Goal: Information Seeking & Learning: Find specific fact

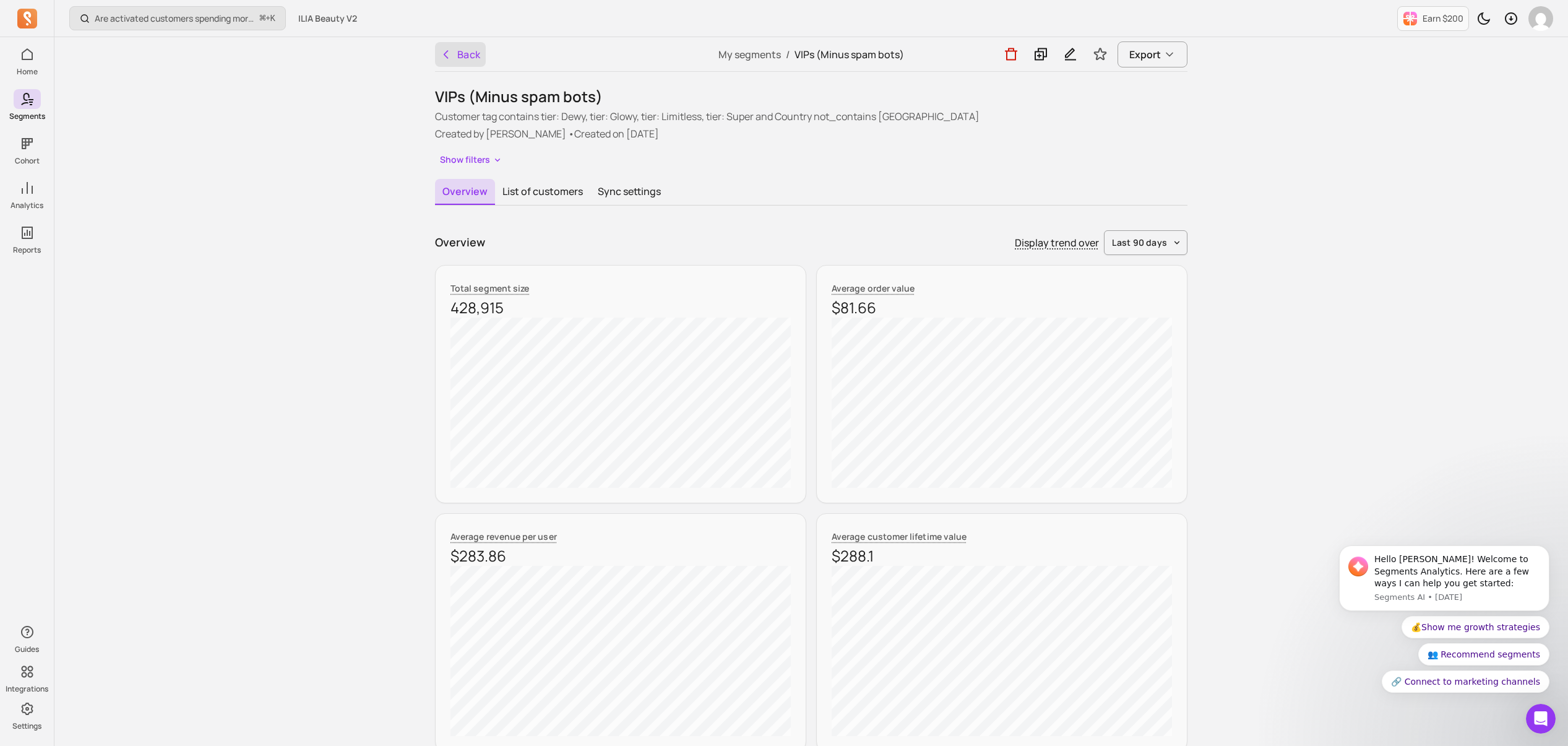
click at [467, 56] on button "Back" at bounding box center [460, 55] width 51 height 25
drag, startPoint x: 513, startPoint y: 312, endPoint x: 452, endPoint y: 311, distance: 61.0
click at [453, 311] on p "428,915" at bounding box center [620, 307] width 340 height 20
copy p "428,915"
click at [481, 168] on button "Show filters" at bounding box center [471, 160] width 73 height 18
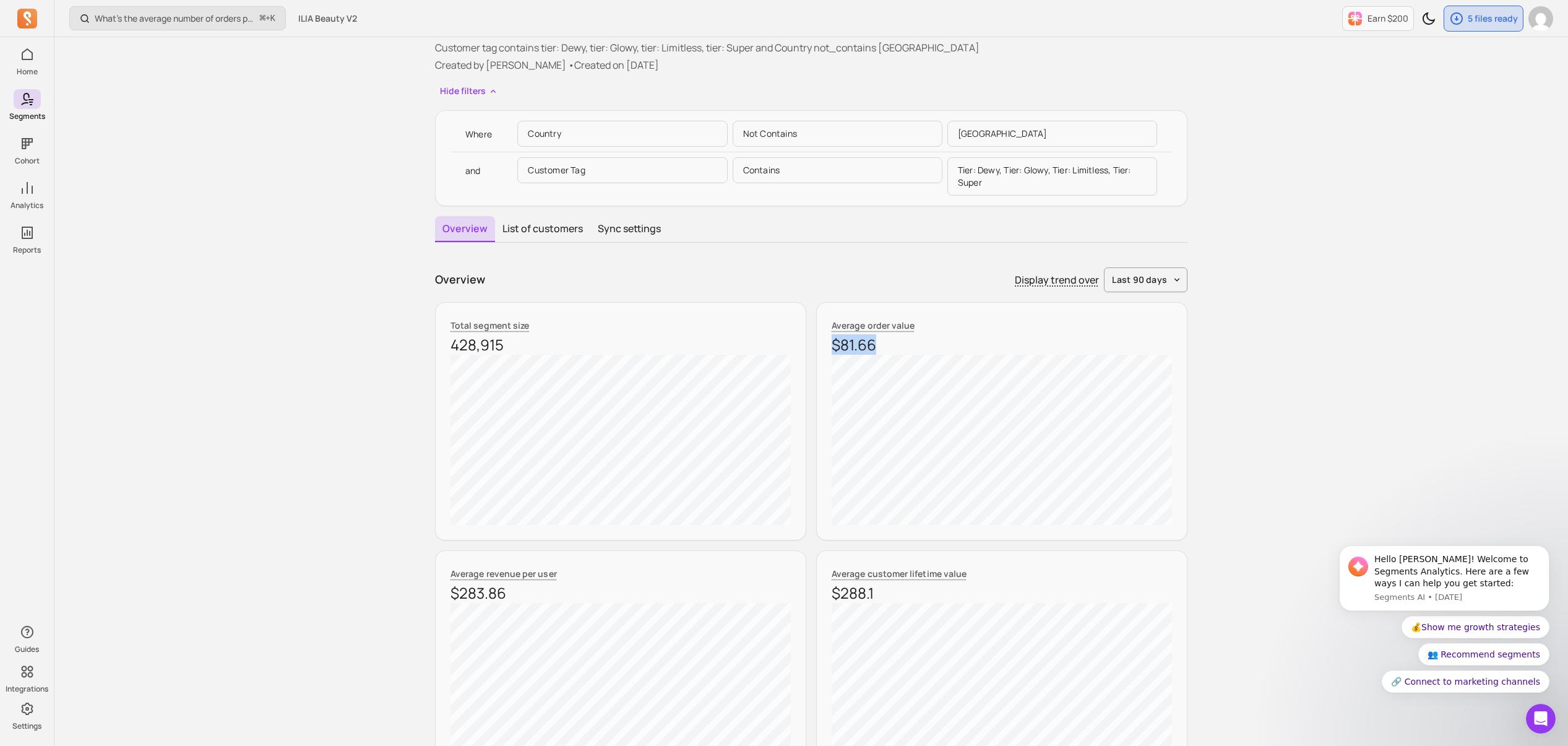
drag, startPoint x: 848, startPoint y: 345, endPoint x: 819, endPoint y: 345, distance: 29.0
click at [819, 344] on div "Average order value $81.66" at bounding box center [1002, 421] width 372 height 239
copy p "$81.66"
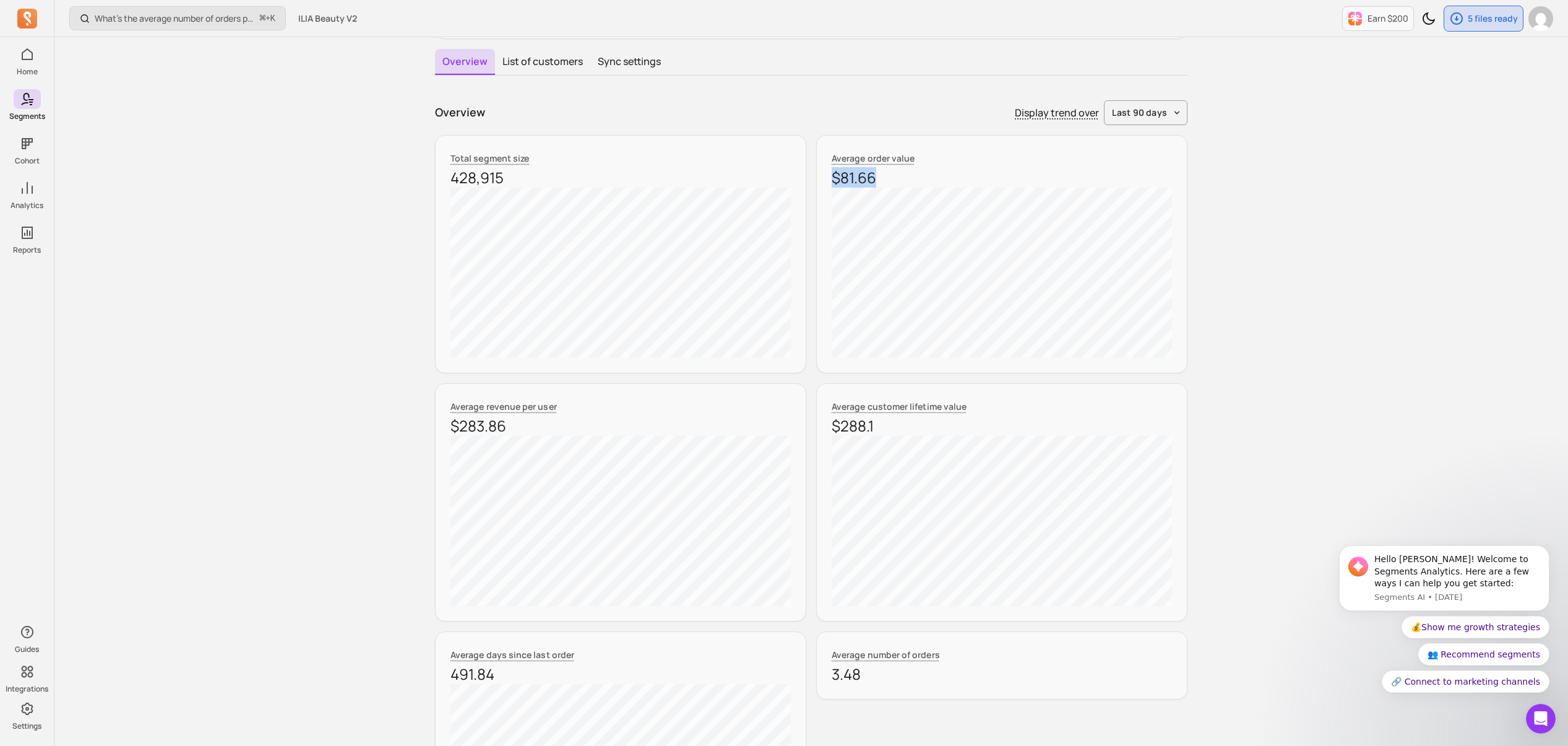
scroll to position [312, 0]
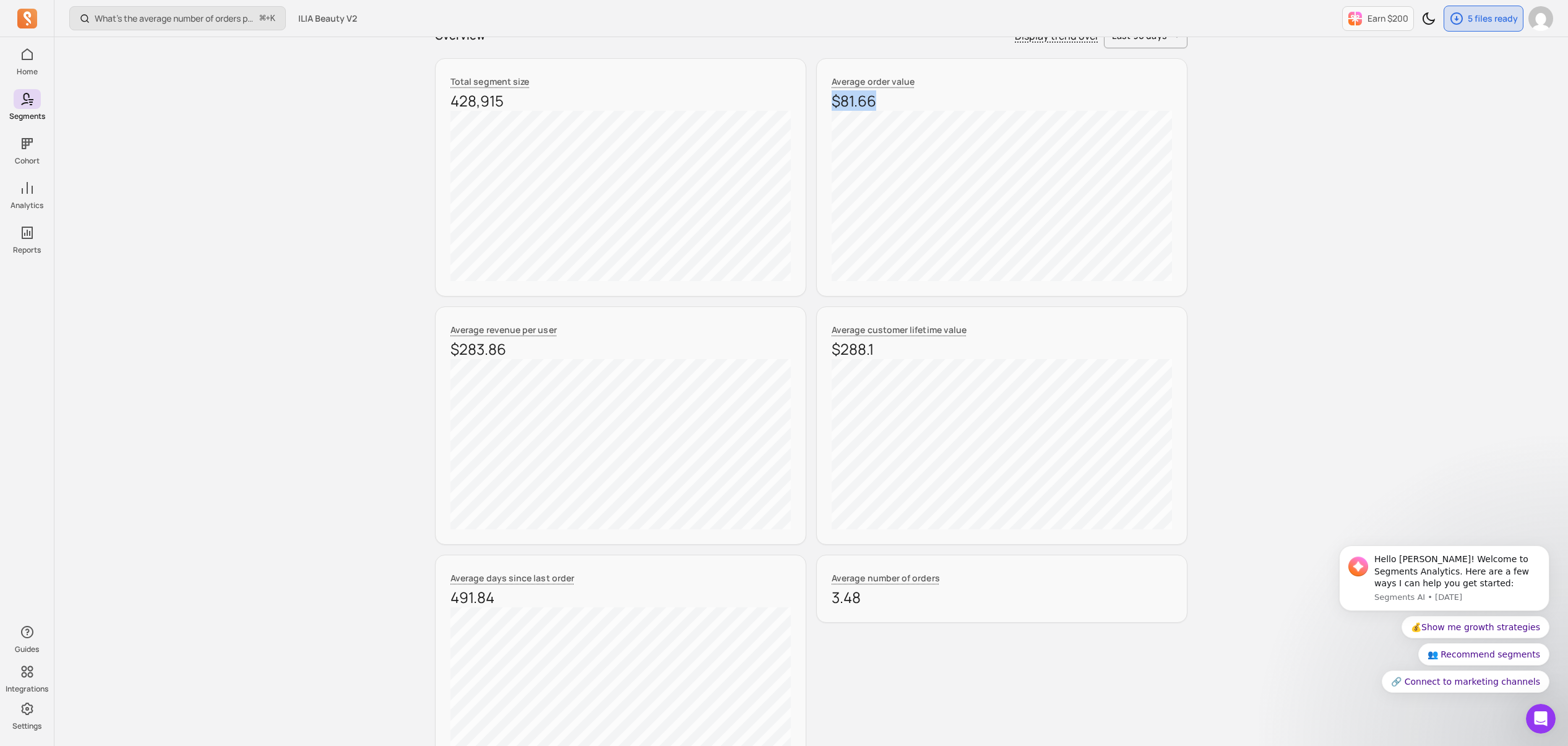
click at [431, 355] on div "Back My segments / VIPs (Minus spam bots) Export VIPs (Minus spam bots) Custome…" at bounding box center [811, 578] width 793 height 1709
drag, startPoint x: 495, startPoint y: 354, endPoint x: 429, endPoint y: 355, distance: 66.0
click at [430, 356] on div "Back My segments / VIPs (Minus spam bots) Export VIPs (Minus spam bots) Custome…" at bounding box center [811, 578] width 793 height 1709
copy p "$283.86"
drag, startPoint x: 870, startPoint y: 351, endPoint x: 816, endPoint y: 353, distance: 54.0
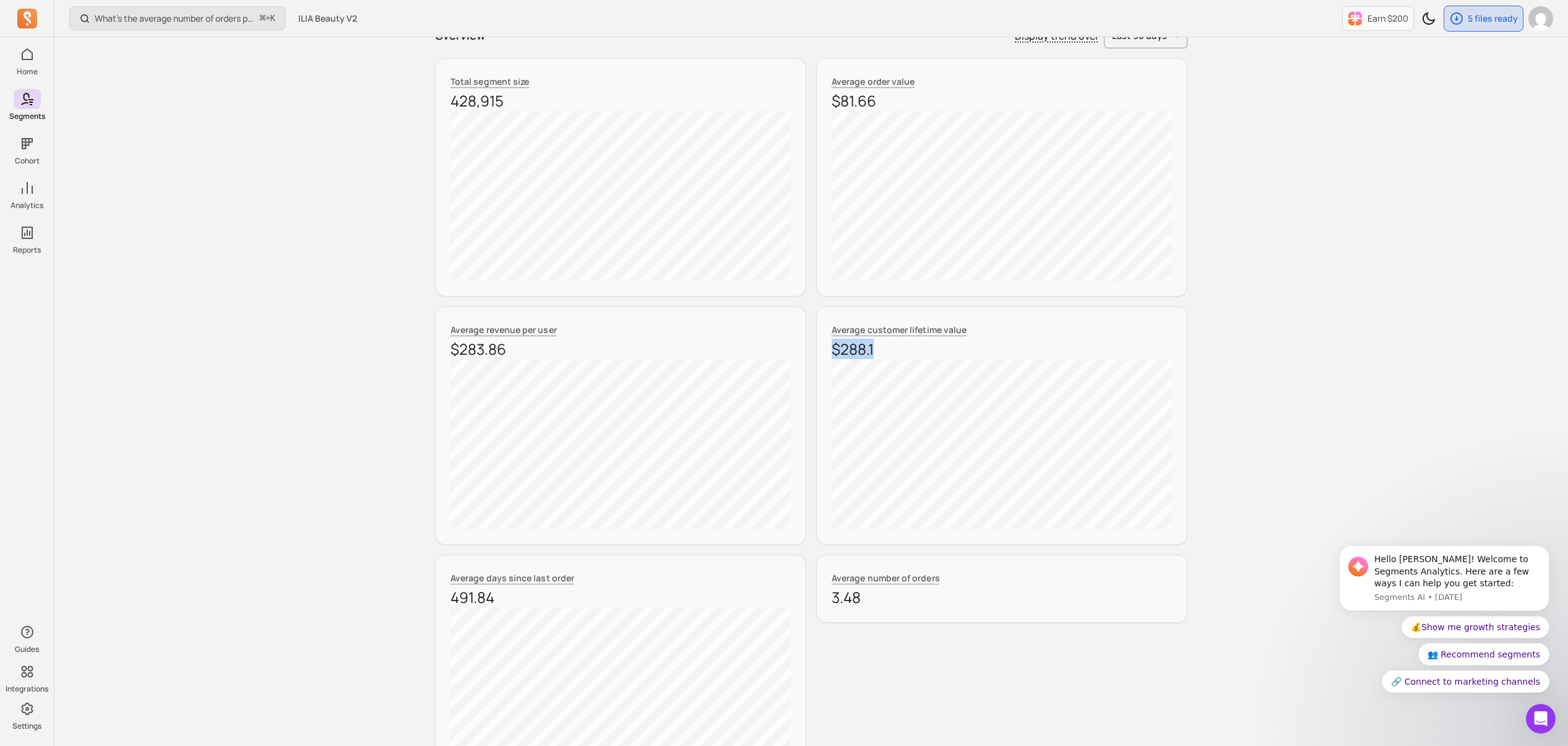
click at [818, 353] on div "Average customer lifetime value $288.1" at bounding box center [1002, 426] width 372 height 239
copy p "$288.1"
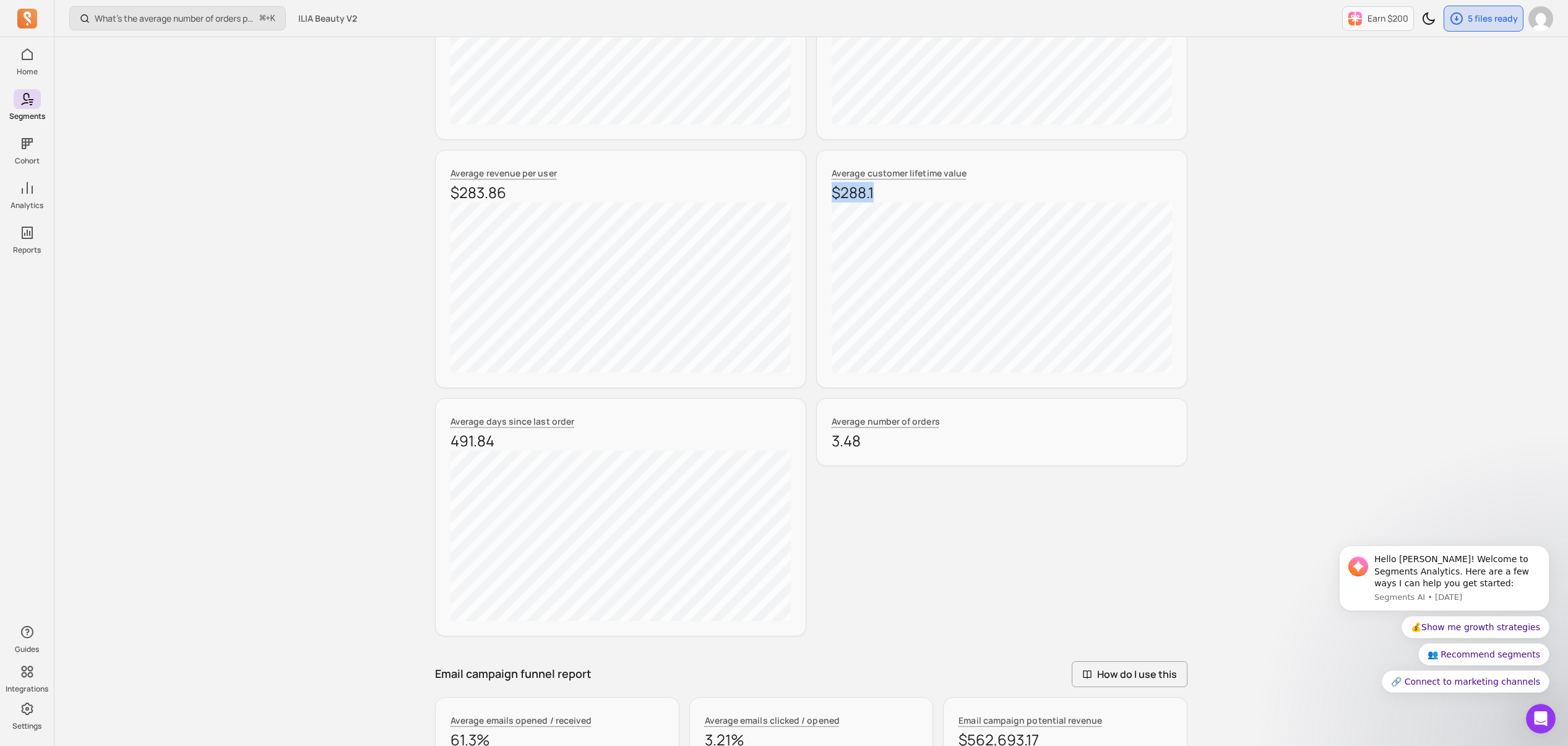
scroll to position [478, 0]
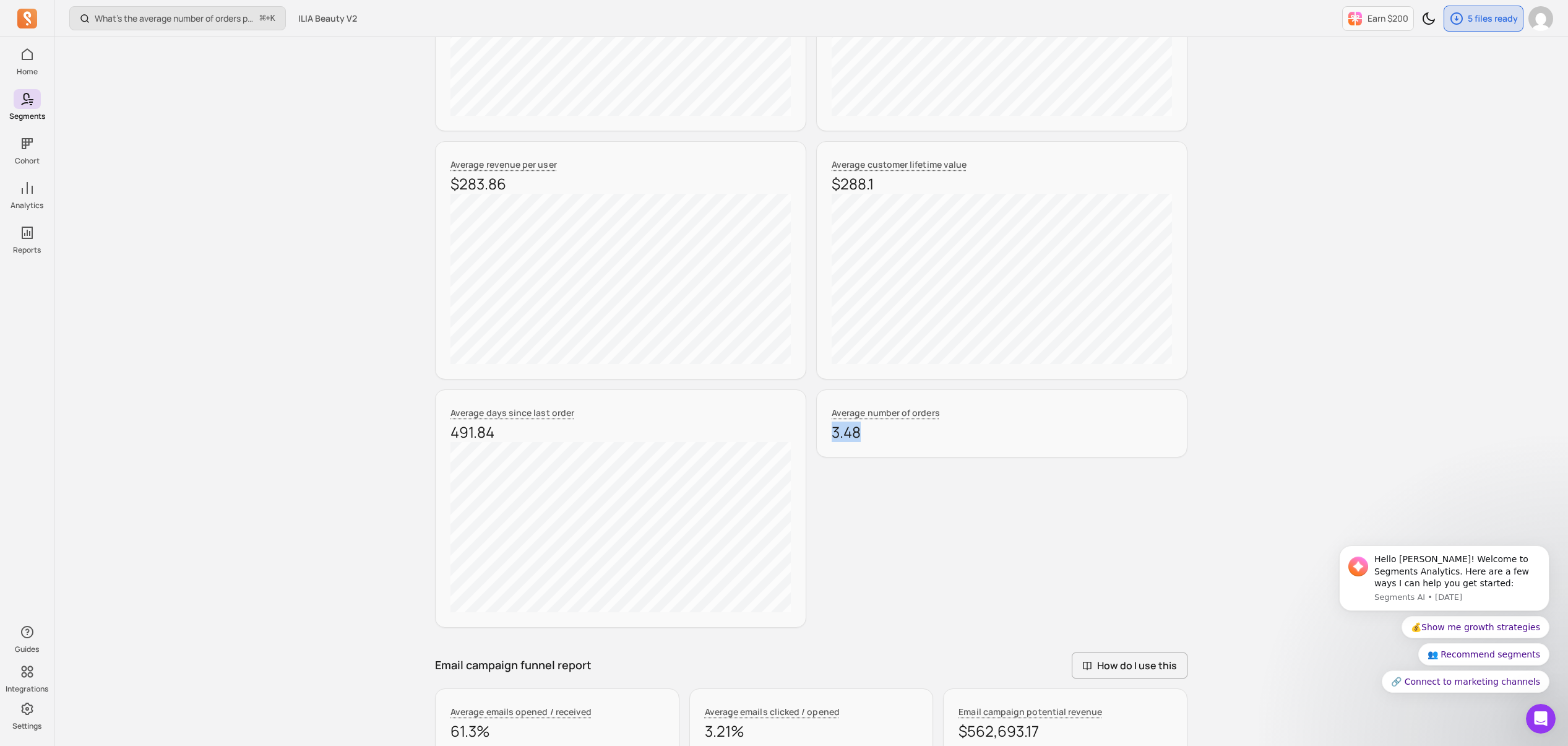
drag, startPoint x: 846, startPoint y: 441, endPoint x: 799, endPoint y: 431, distance: 48.1
click at [793, 437] on div "Total segment size 428,915 Average order value $81.66 Average revenue per user …" at bounding box center [811, 260] width 753 height 735
copy div "Average number of orders 3.48"
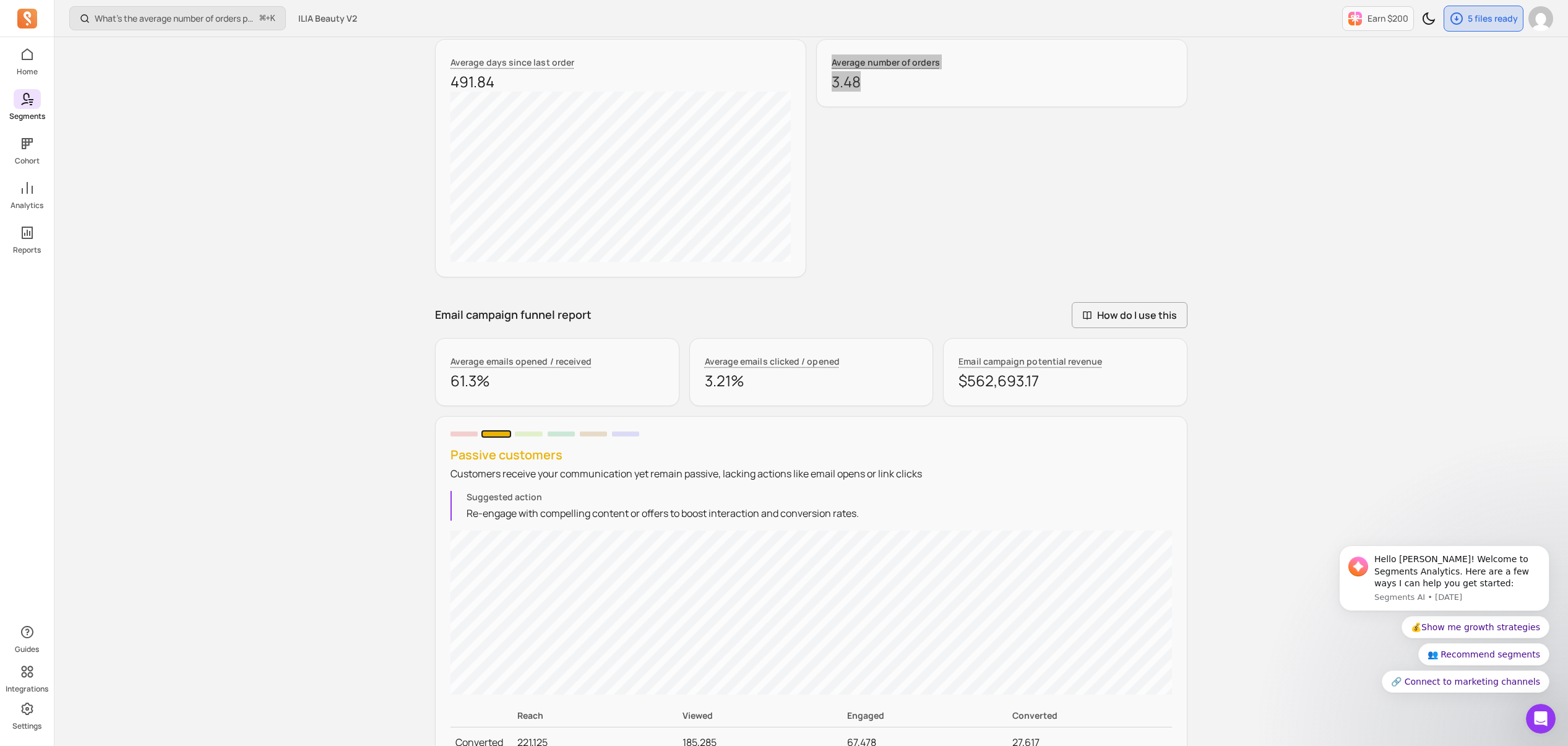
scroll to position [827, 0]
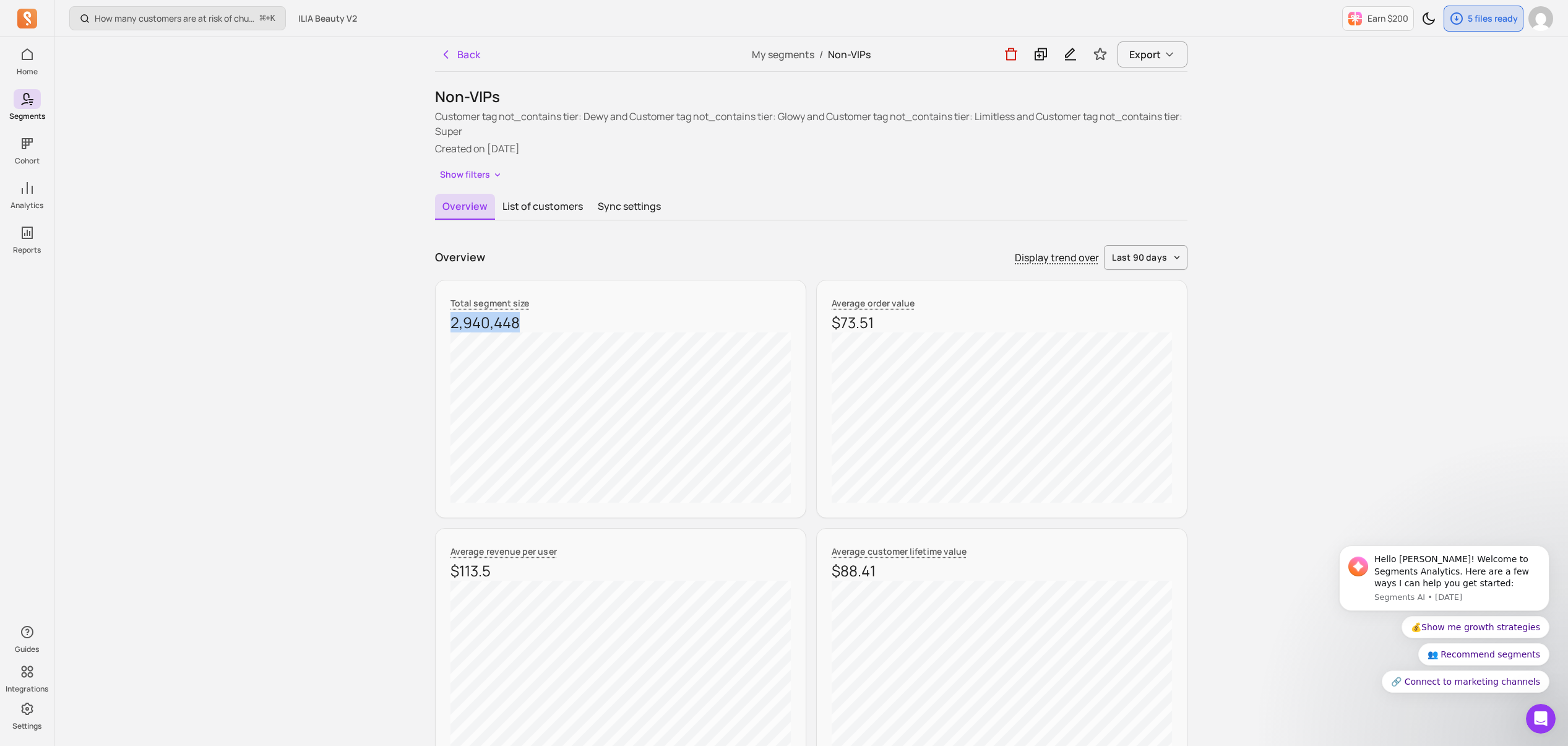
drag, startPoint x: 520, startPoint y: 325, endPoint x: 451, endPoint y: 326, distance: 69.0
click at [446, 327] on div "Total segment size 2,940,448" at bounding box center [620, 399] width 372 height 239
copy p "2,940,448"
drag, startPoint x: 865, startPoint y: 330, endPoint x: 840, endPoint y: 330, distance: 25.0
click at [840, 330] on p "$73.51" at bounding box center [1002, 322] width 340 height 20
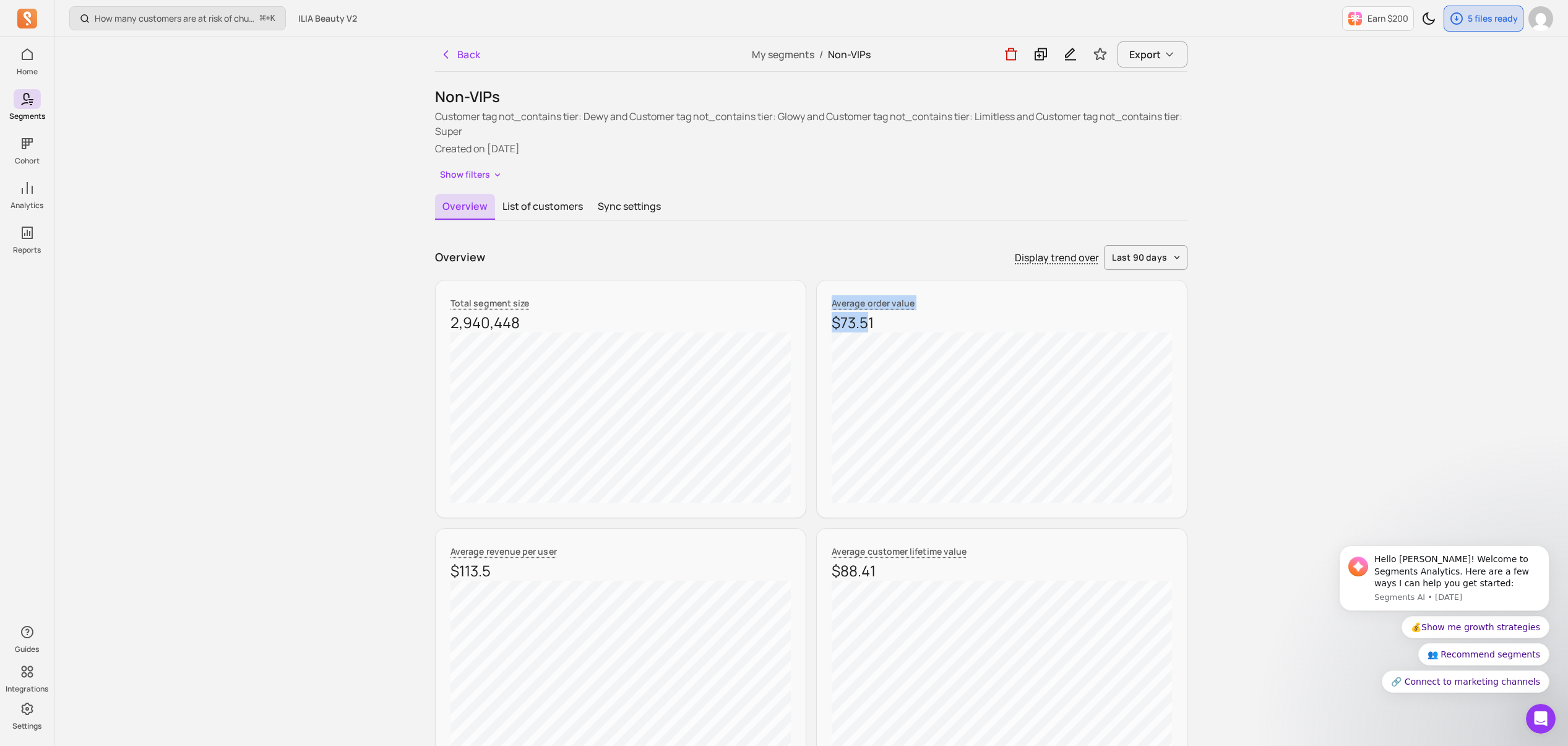
drag, startPoint x: 870, startPoint y: 322, endPoint x: 804, endPoint y: 328, distance: 66.3
click at [804, 328] on div "Total segment size 2,940,448 Average order value $73.51 Average revenue per use…" at bounding box center [811, 647] width 753 height 735
click at [887, 319] on p "$73.51" at bounding box center [1002, 322] width 340 height 20
drag, startPoint x: 872, startPoint y: 323, endPoint x: 832, endPoint y: 324, distance: 40.0
click at [832, 324] on p "$73.51" at bounding box center [1002, 322] width 340 height 20
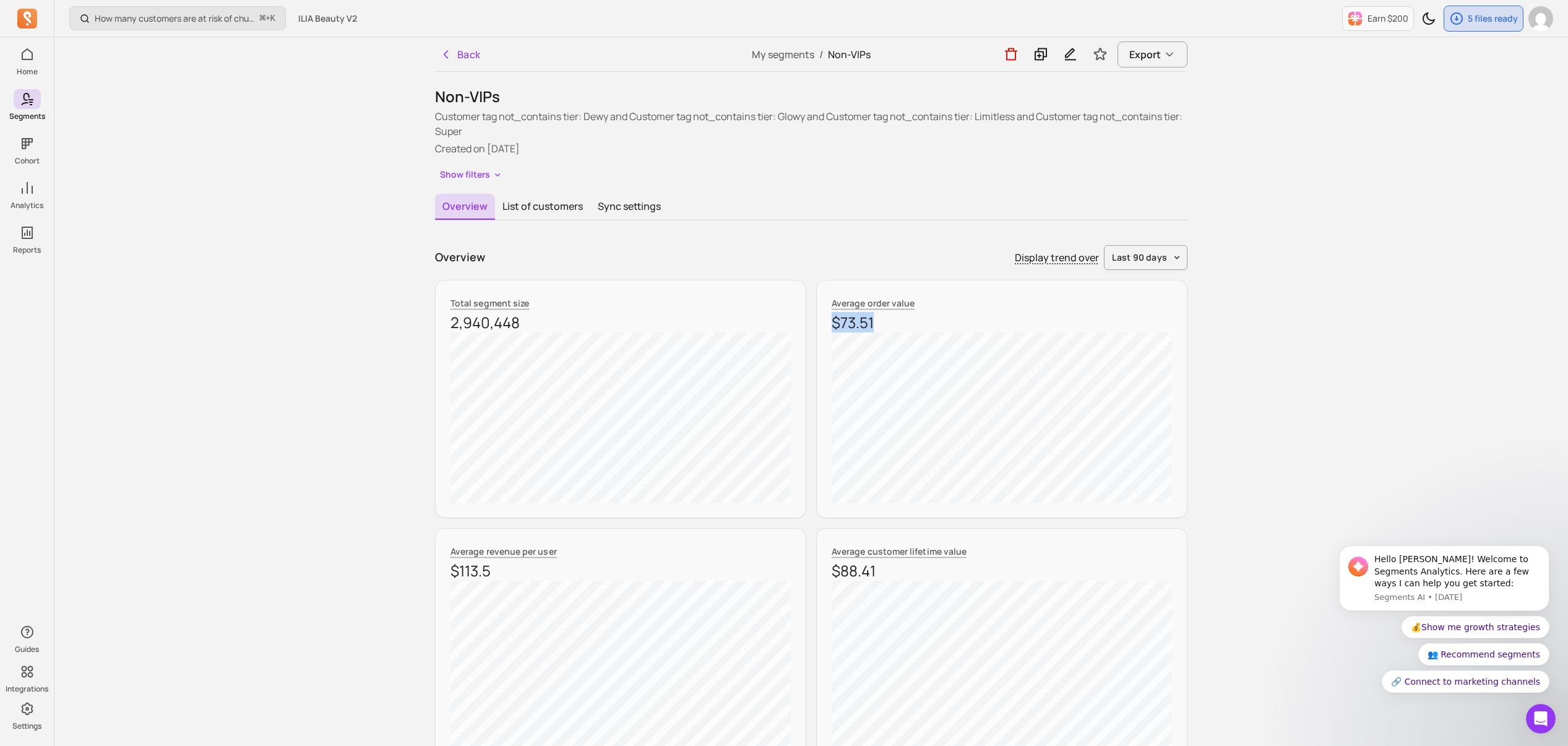
copy p "$73.51"
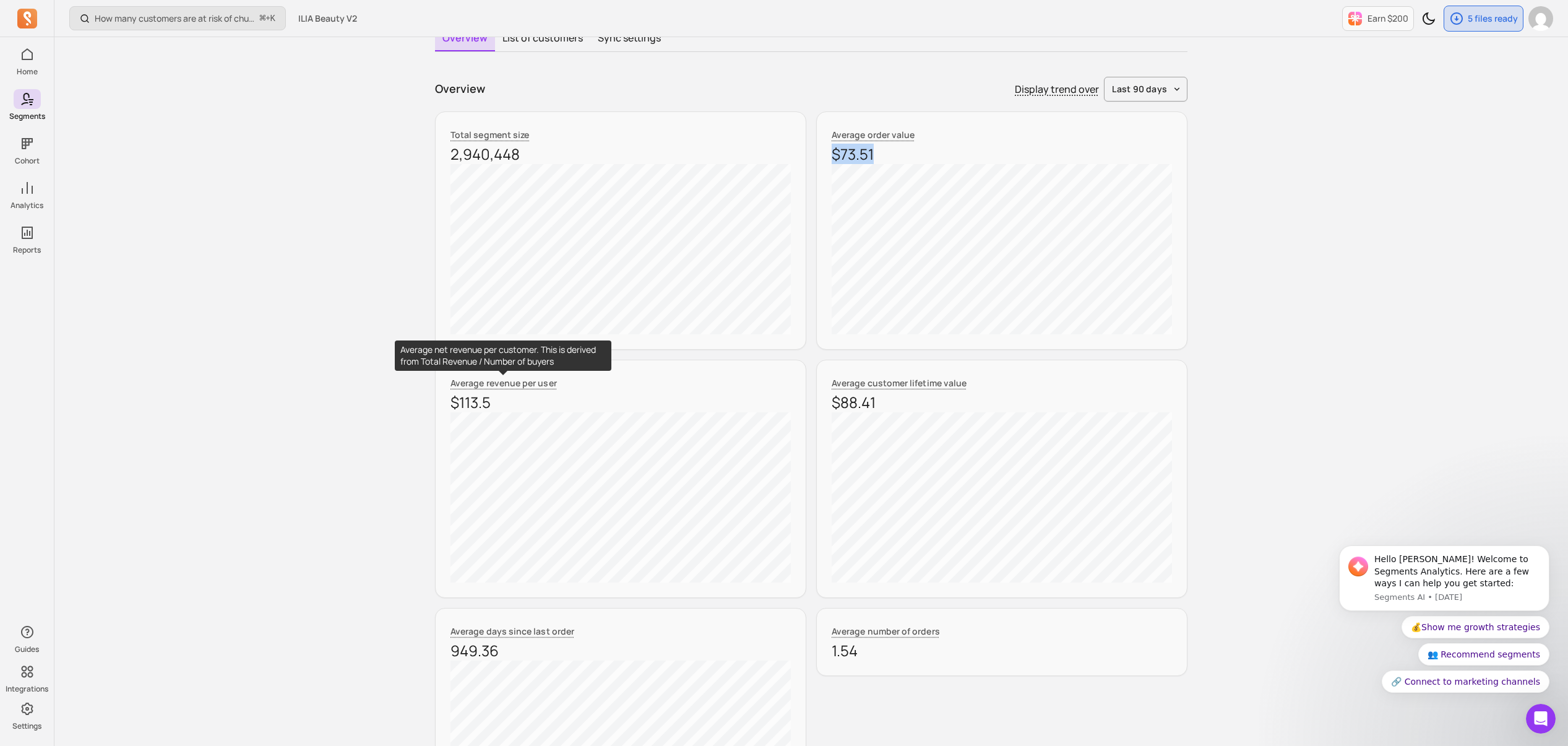
scroll to position [161, 0]
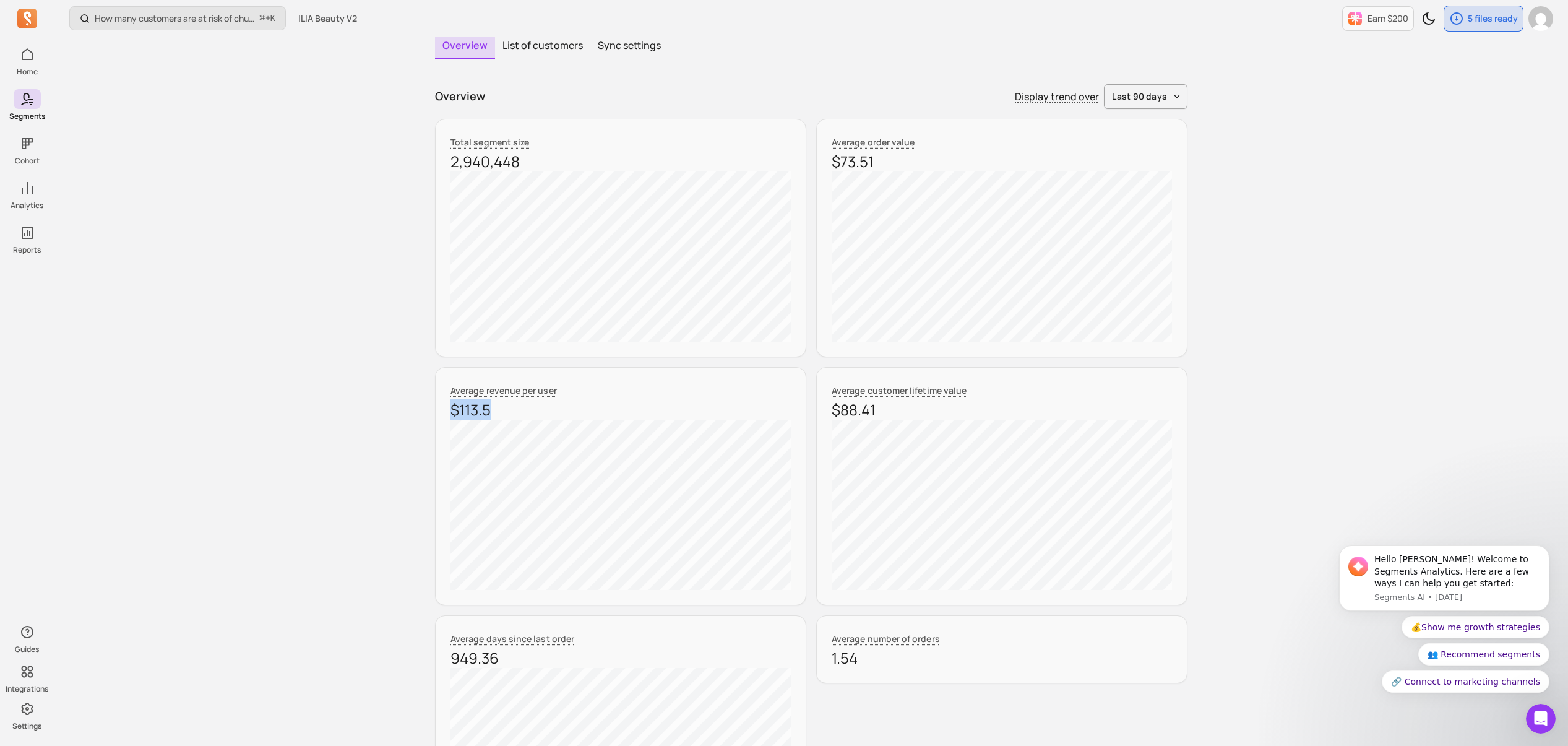
drag, startPoint x: 493, startPoint y: 414, endPoint x: 419, endPoint y: 413, distance: 74.0
click at [419, 413] on div "Back My segments / Non-VIPs Export Non-VIPs Customer tag not_contains tier: Dew…" at bounding box center [811, 685] width 793 height 1618
copy p "$113.5"
drag, startPoint x: 848, startPoint y: 404, endPoint x: 804, endPoint y: 409, distance: 44.3
click at [804, 402] on div "Total segment size 2,940,448 Average order value $73.51 Average revenue per use…" at bounding box center [811, 486] width 753 height 735
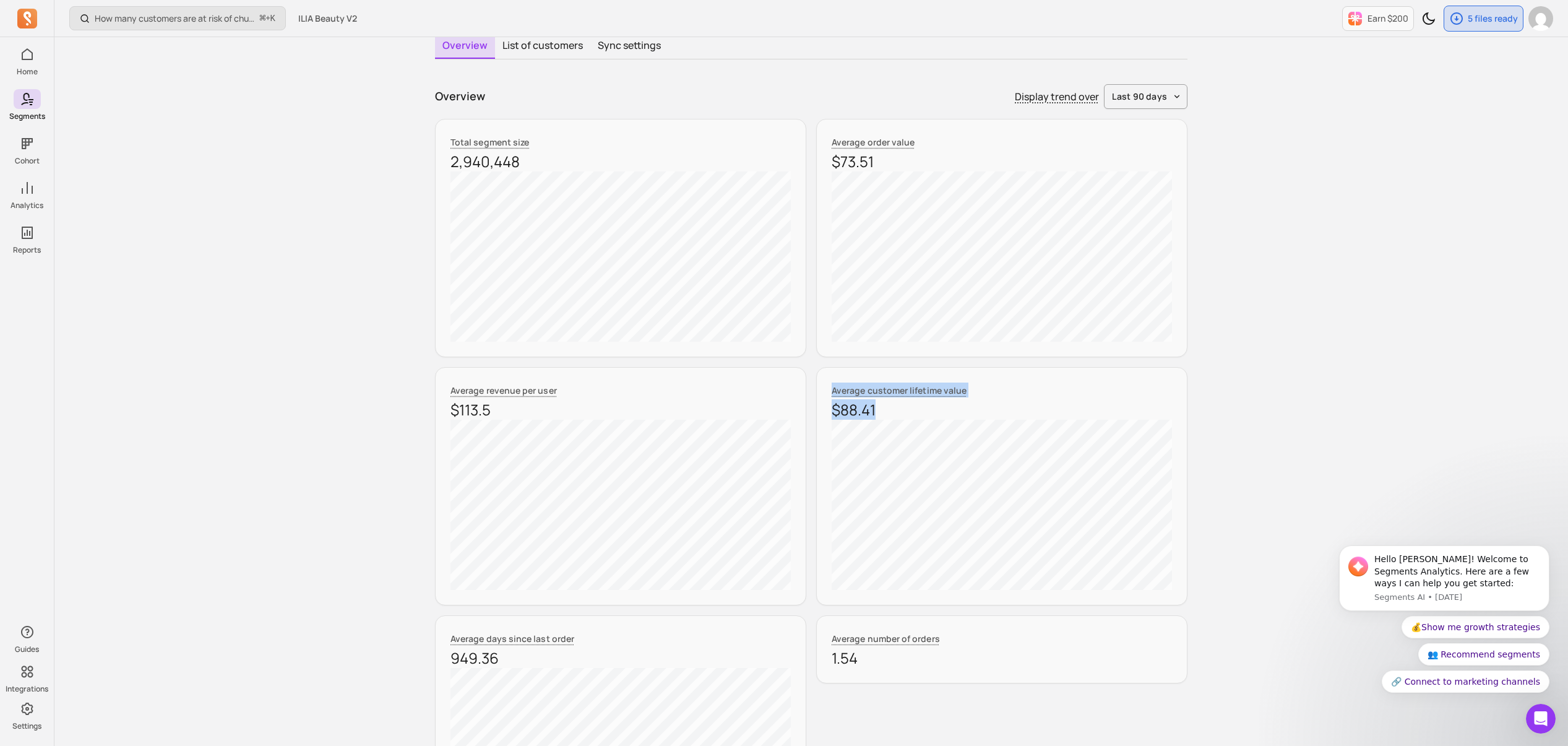
copy div "Average customer lifetime value $88.41"
drag, startPoint x: 882, startPoint y: 409, endPoint x: 897, endPoint y: 409, distance: 15.0
click at [882, 409] on p "$88.41" at bounding box center [1002, 409] width 340 height 20
drag, startPoint x: 869, startPoint y: 410, endPoint x: 810, endPoint y: 412, distance: 59.0
click at [810, 411] on div "Total segment size 2,940,448 Average order value $73.51 Average revenue per use…" at bounding box center [811, 486] width 753 height 735
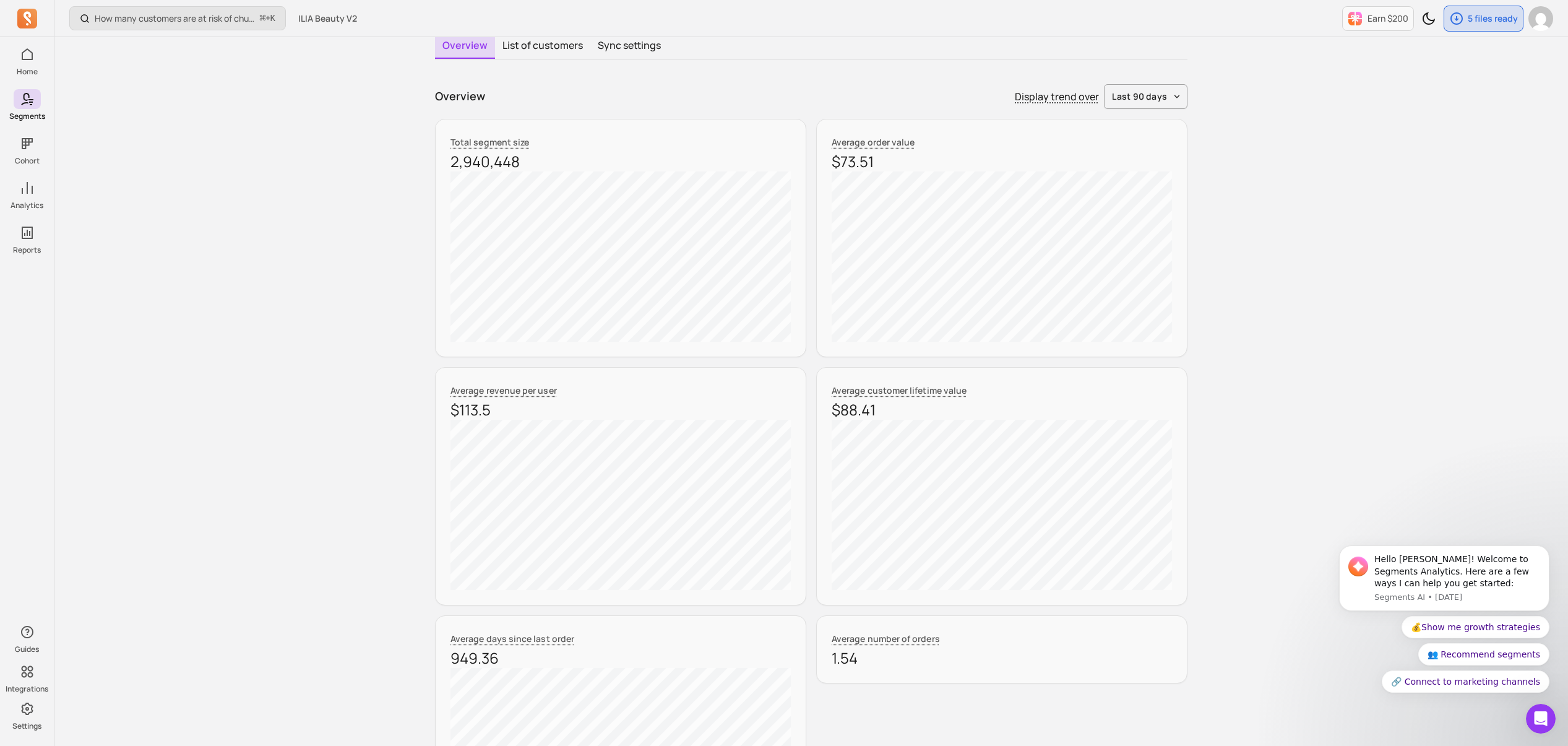
drag, startPoint x: 857, startPoint y: 410, endPoint x: 865, endPoint y: 411, distance: 8.1
click at [857, 410] on p "$88.41" at bounding box center [1002, 409] width 340 height 20
drag, startPoint x: 876, startPoint y: 411, endPoint x: 836, endPoint y: 377, distance: 52.5
click at [830, 412] on div "Average customer lifetime value $88.41" at bounding box center [1002, 486] width 372 height 239
copy p "$88.41"
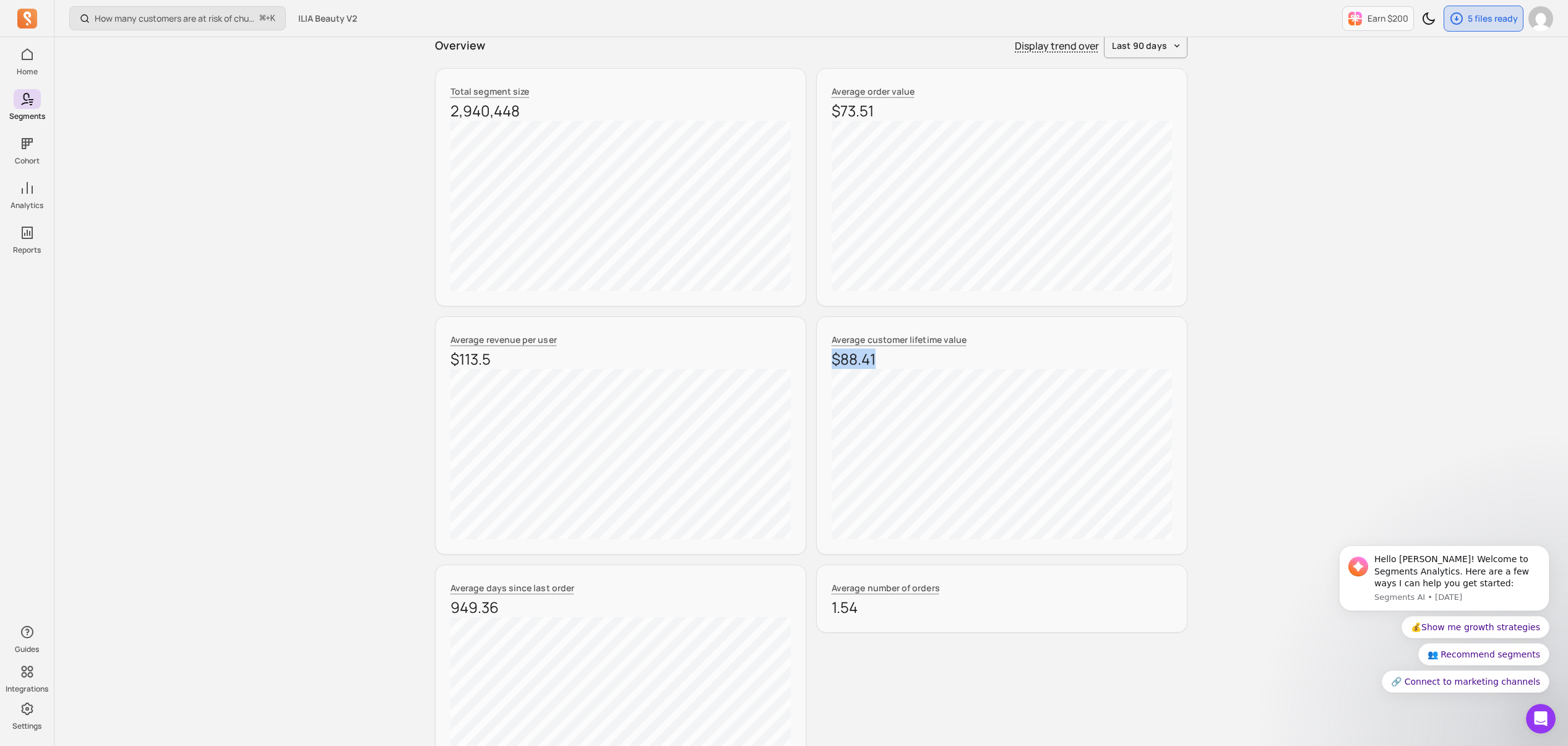
scroll to position [311, 0]
